Goal: Information Seeking & Learning: Learn about a topic

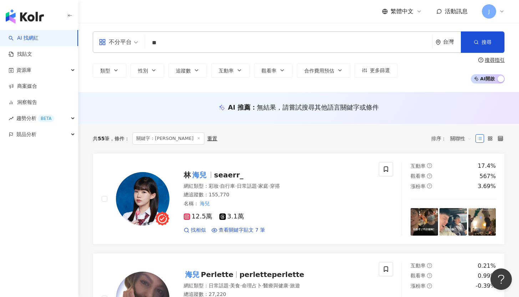
click at [169, 139] on span "關鍵字：海兒" at bounding box center [168, 138] width 72 height 12
click at [197, 137] on icon at bounding box center [199, 138] width 4 height 4
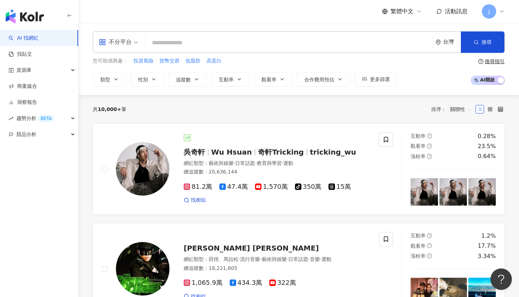
click at [162, 37] on input "search" at bounding box center [289, 43] width 282 height 14
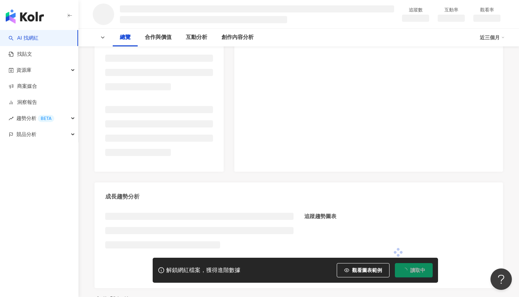
scroll to position [248, 0]
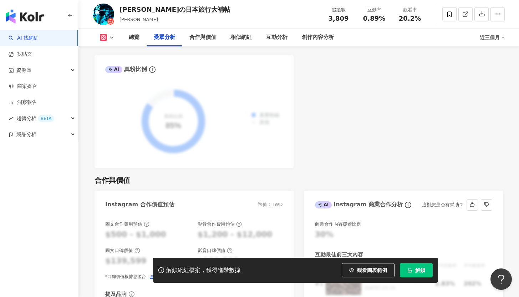
scroll to position [844, 0]
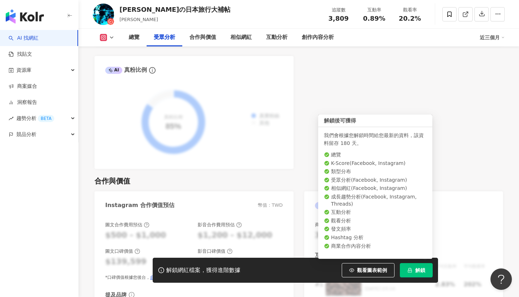
click at [408, 268] on icon "lock" at bounding box center [410, 270] width 5 height 5
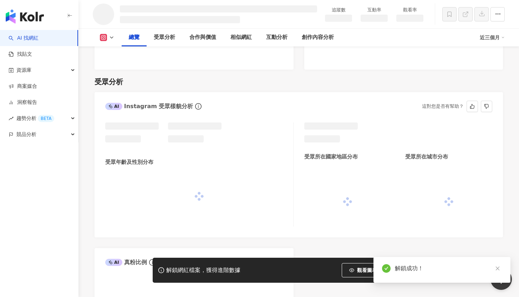
scroll to position [258, 0]
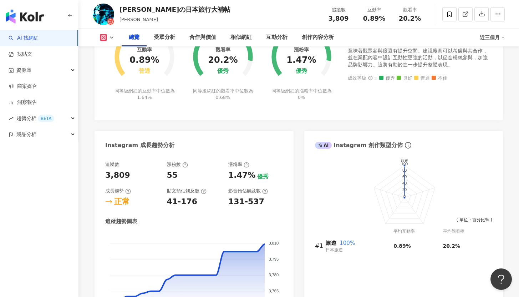
scroll to position [288, 0]
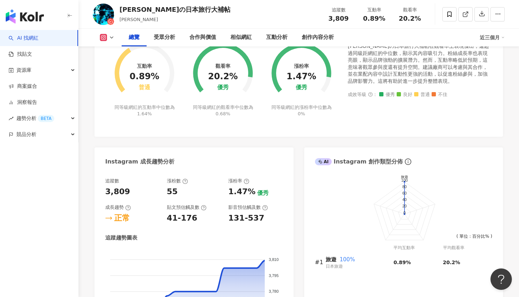
click at [109, 36] on icon at bounding box center [112, 38] width 6 height 6
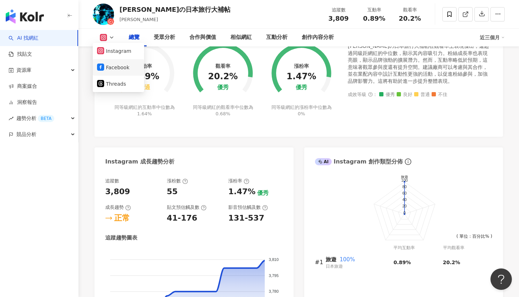
click at [124, 65] on button "Facebook" at bounding box center [118, 67] width 43 height 10
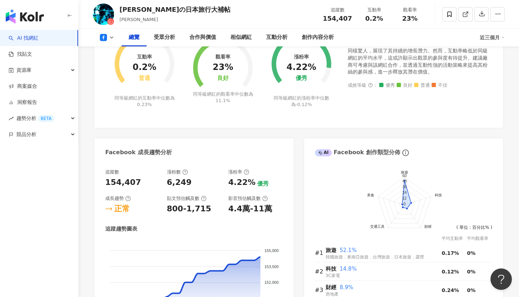
scroll to position [305, 0]
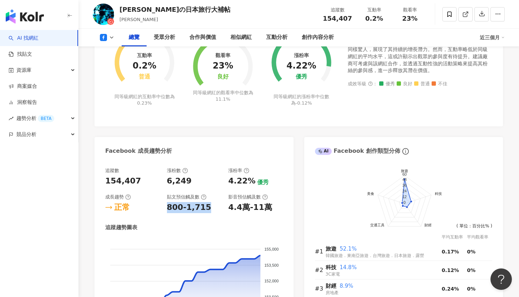
drag, startPoint x: 169, startPoint y: 207, endPoint x: 212, endPoint y: 206, distance: 43.2
click at [212, 206] on div "800-1,715" at bounding box center [194, 207] width 55 height 11
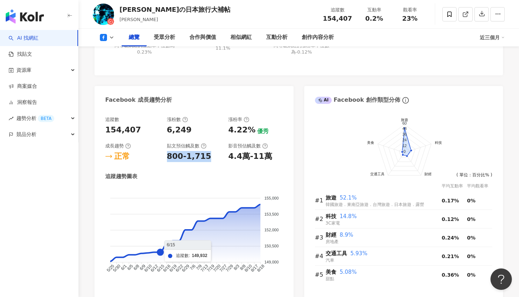
scroll to position [303, 0]
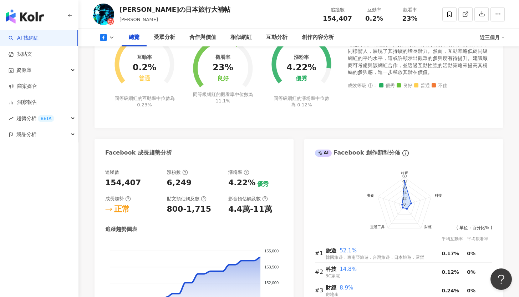
click at [184, 225] on div "追蹤數 154,407 漲粉數 6,249 漲粉率 4.22% 優秀 成長趨勢 正常 貼文預估觸及數 800-1,715 影音預估觸及數 4.4萬-11萬 追…" at bounding box center [194, 255] width 178 height 173
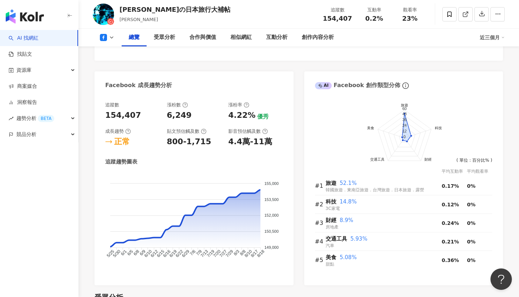
scroll to position [336, 0]
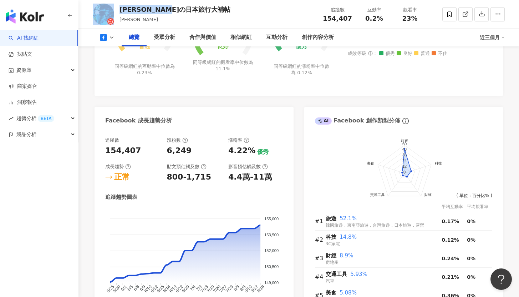
drag, startPoint x: 196, startPoint y: 9, endPoint x: 110, endPoint y: 5, distance: 85.4
click at [110, 5] on div "凱子凱の日本旅行大補帖 凱子凱 追蹤數 154,407 互動率 0.2% 觀看率 23%" at bounding box center [299, 14] width 441 height 28
copy div "[PERSON_NAME]の日本旅行大補帖"
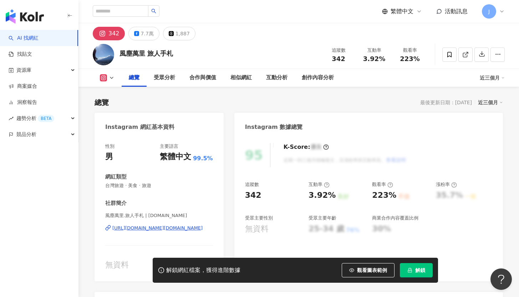
scroll to position [44, 0]
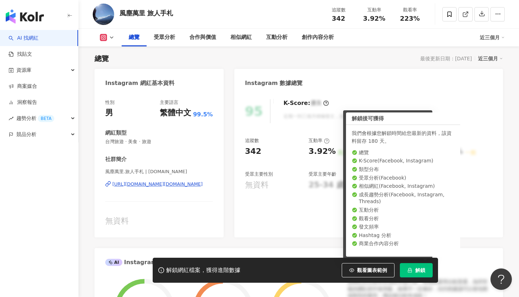
click at [419, 275] on button "解鎖" at bounding box center [416, 270] width 33 height 14
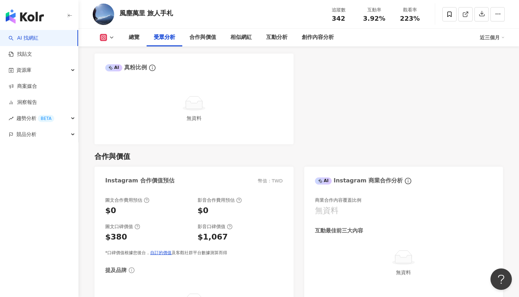
scroll to position [510, 0]
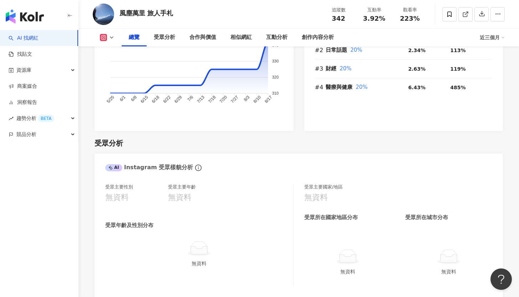
click at [112, 35] on icon at bounding box center [112, 38] width 6 height 6
click at [122, 69] on button "Facebook" at bounding box center [118, 67] width 43 height 10
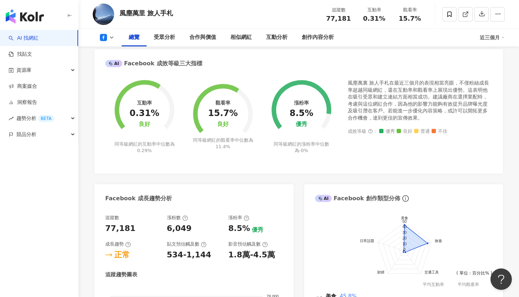
scroll to position [252, 0]
drag, startPoint x: 184, startPoint y: 257, endPoint x: 205, endPoint y: 258, distance: 21.4
click at [205, 258] on div "534-1,144" at bounding box center [194, 254] width 55 height 11
click at [260, 260] on div "1.8萬-4.5萬" at bounding box center [251, 254] width 47 height 11
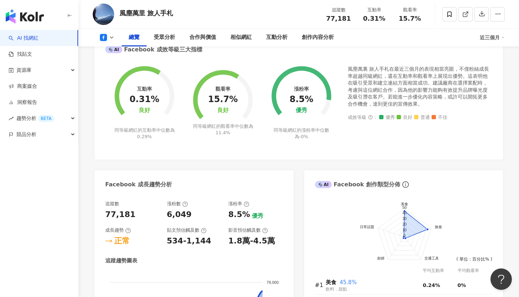
scroll to position [267, 0]
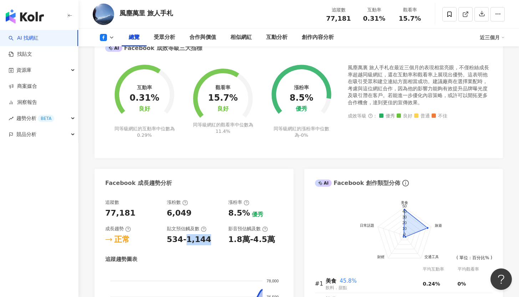
drag, startPoint x: 184, startPoint y: 240, endPoint x: 210, endPoint y: 240, distance: 25.7
click at [210, 240] on div "534-1,144" at bounding box center [194, 239] width 55 height 11
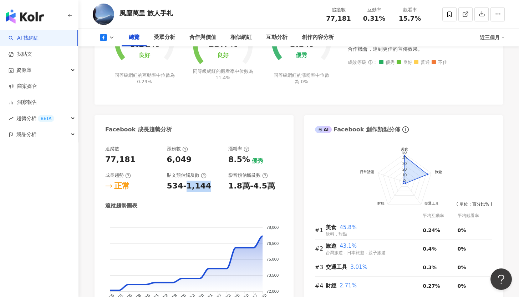
scroll to position [320, 0]
drag, startPoint x: 172, startPoint y: 11, endPoint x: 112, endPoint y: 11, distance: 60.0
click at [112, 11] on div "風塵萬里 旅人手札 追蹤數 77,181 互動率 0.31% 觀看率 15.7%" at bounding box center [299, 14] width 441 height 28
copy div "風塵萬里 旅人手札"
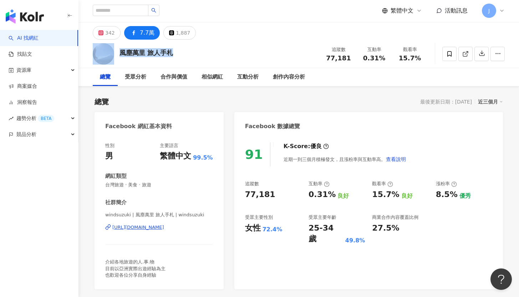
scroll to position [0, 0]
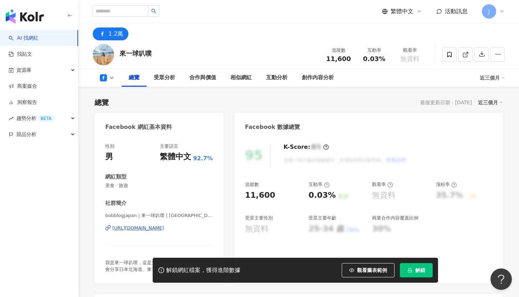
scroll to position [44, 0]
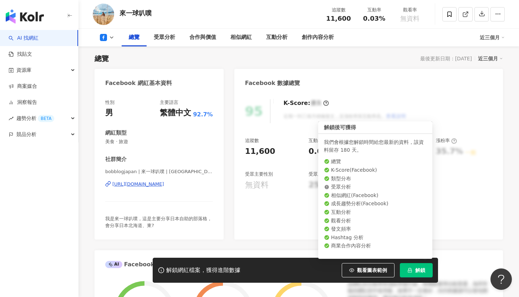
click at [421, 267] on span "解鎖" at bounding box center [421, 270] width 10 height 6
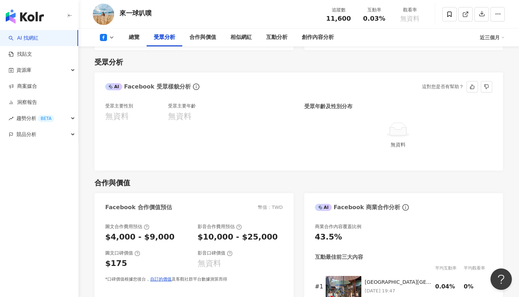
scroll to position [339, 0]
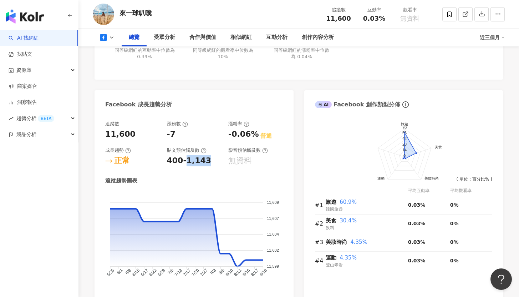
drag, startPoint x: 184, startPoint y: 162, endPoint x: 208, endPoint y: 163, distance: 23.9
click at [208, 163] on div "400-1,143" at bounding box center [194, 160] width 55 height 11
drag, startPoint x: 158, startPoint y: 12, endPoint x: 130, endPoint y: 8, distance: 28.1
click at [130, 8] on div "來一球叭噗 追蹤數 11,600 互動率 0.03% 觀看率 無資料" at bounding box center [299, 14] width 441 height 28
copy div "來一球叭噗"
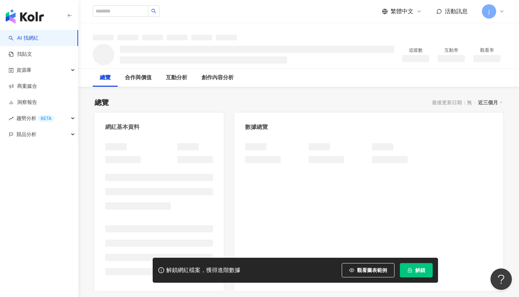
click at [425, 273] on span "解鎖" at bounding box center [421, 270] width 10 height 6
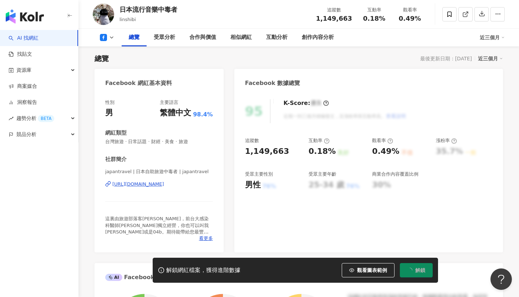
scroll to position [51, 0]
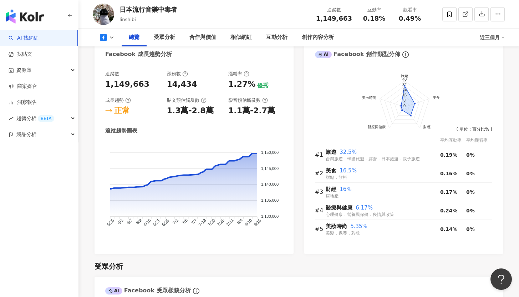
scroll to position [267, 0]
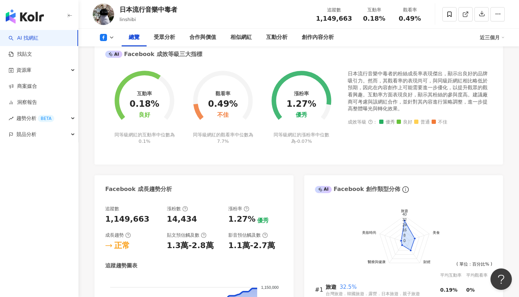
scroll to position [44, 0]
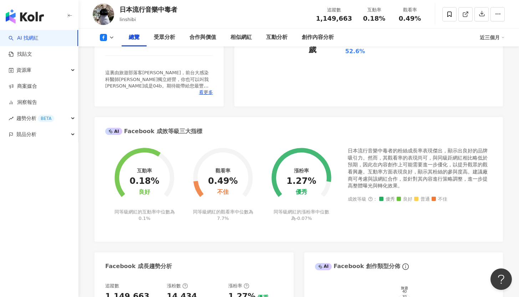
scroll to position [334, 0]
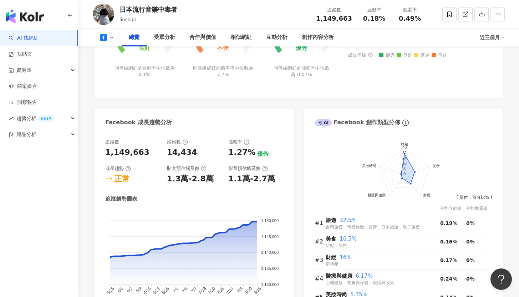
click at [124, 197] on div "追蹤趨勢圖表" at bounding box center [121, 198] width 32 height 7
drag, startPoint x: 125, startPoint y: 198, endPoint x: 139, endPoint y: 200, distance: 13.3
click at [125, 198] on div "追蹤趨勢圖表" at bounding box center [121, 198] width 32 height 7
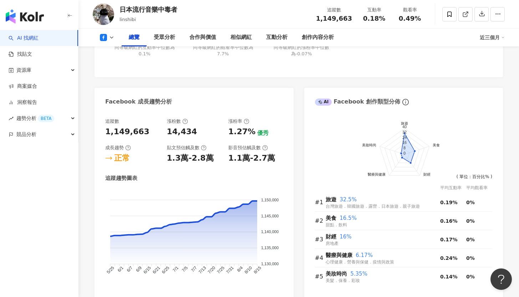
scroll to position [337, 0]
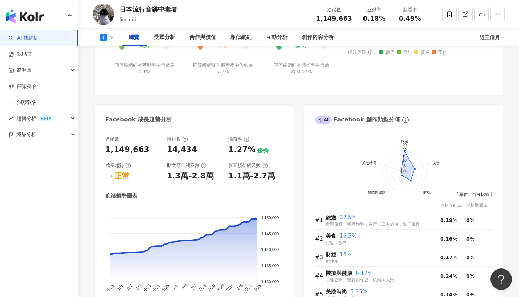
click at [150, 12] on div "日本流行音樂中毒者" at bounding box center [149, 9] width 58 height 9
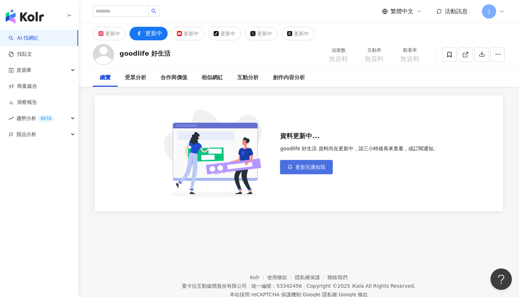
click at [297, 162] on button "更新完通知我" at bounding box center [306, 167] width 53 height 14
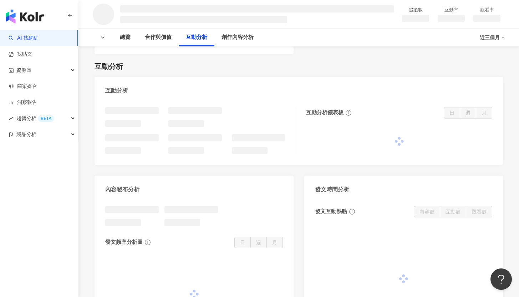
scroll to position [795, 0]
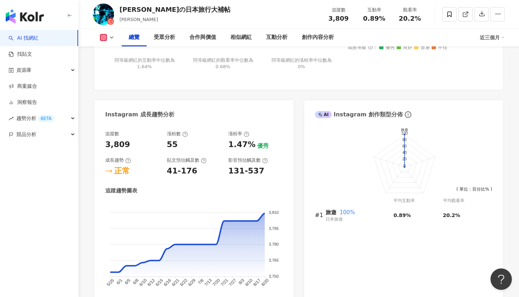
scroll to position [336, 0]
click at [104, 42] on div "總覽 受眾分析 合作與價值 相似網紅 互動分析 創作內容分析 近三個月" at bounding box center [299, 38] width 412 height 18
click at [101, 32] on div "總覽 受眾分析 合作與價值 相似網紅 互動分析 創作內容分析 近三個月" at bounding box center [299, 38] width 412 height 18
click at [103, 36] on icon at bounding box center [104, 38] width 4 height 4
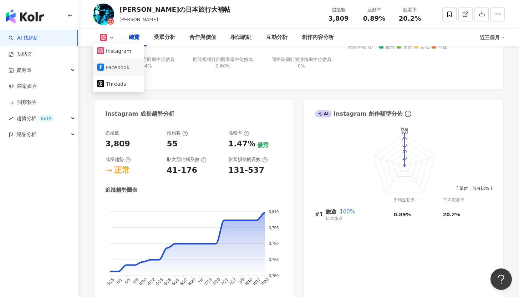
click at [129, 70] on button "Facebook" at bounding box center [118, 67] width 43 height 10
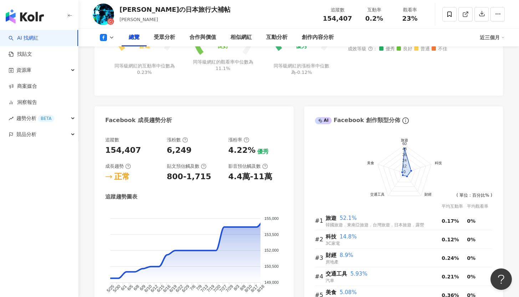
scroll to position [349, 0]
